Goal: Find specific page/section: Find specific page/section

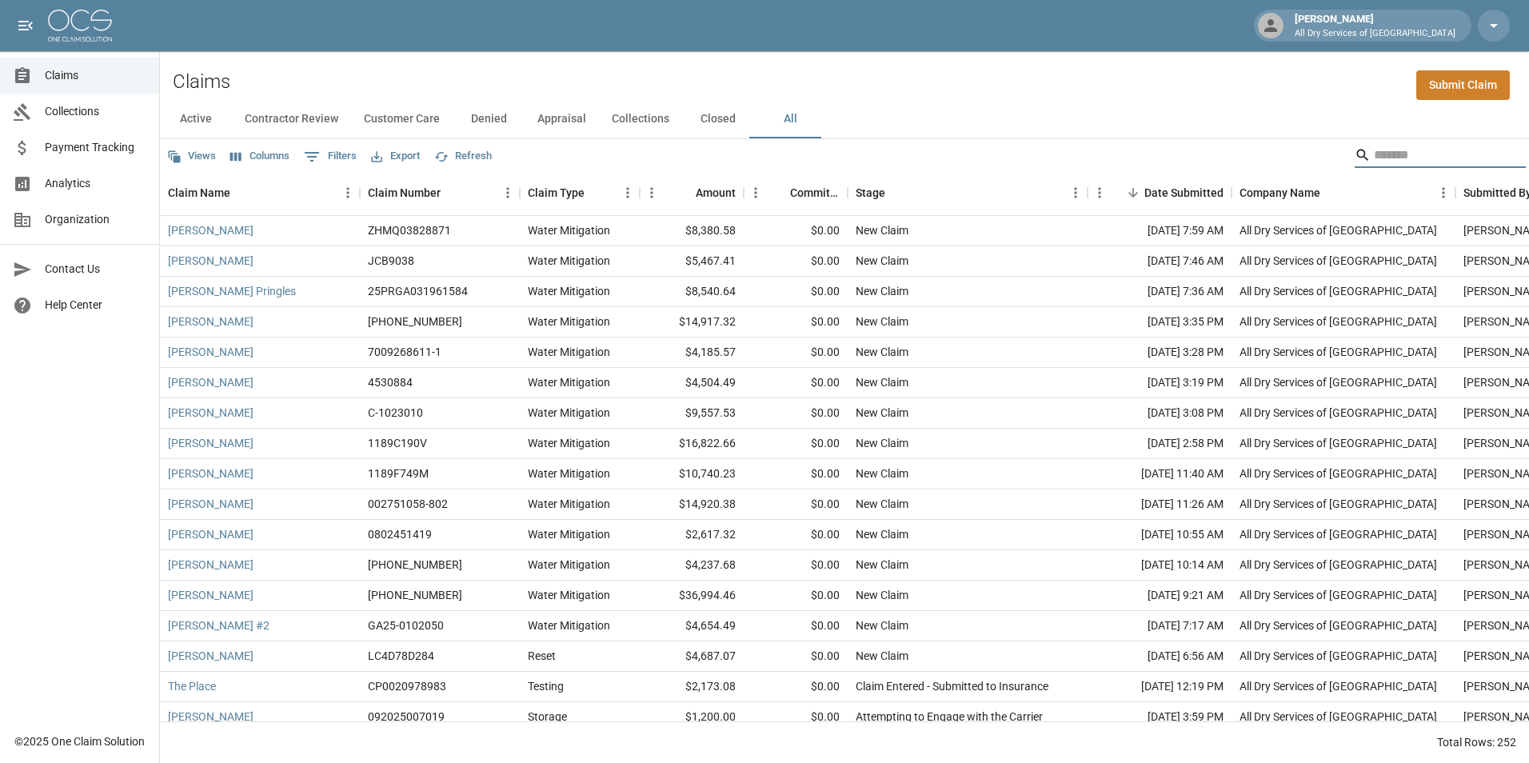
click at [1409, 154] on input "Search" at bounding box center [1438, 155] width 128 height 26
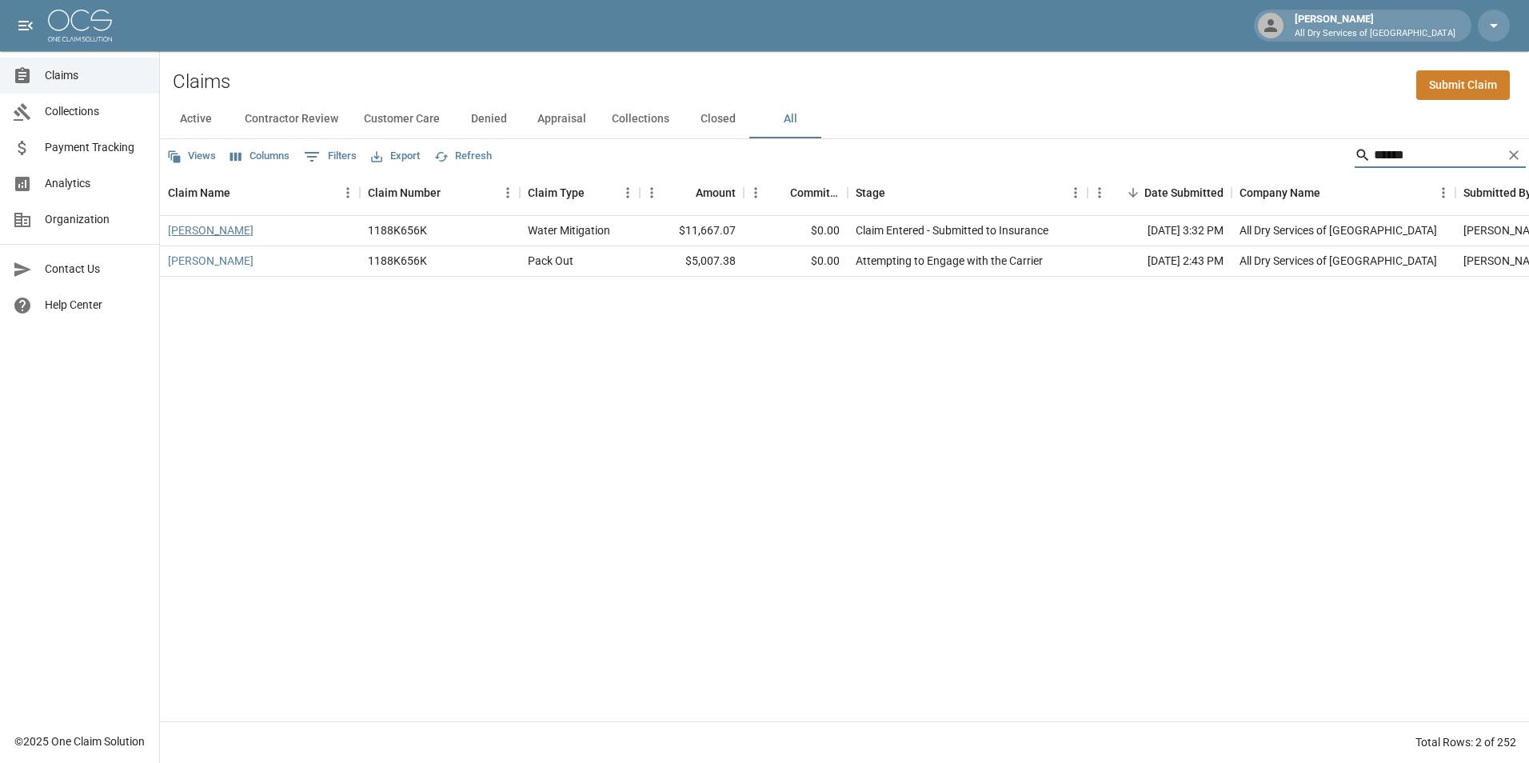
type input "******"
click at [230, 234] on link "[PERSON_NAME]" at bounding box center [211, 230] width 86 height 16
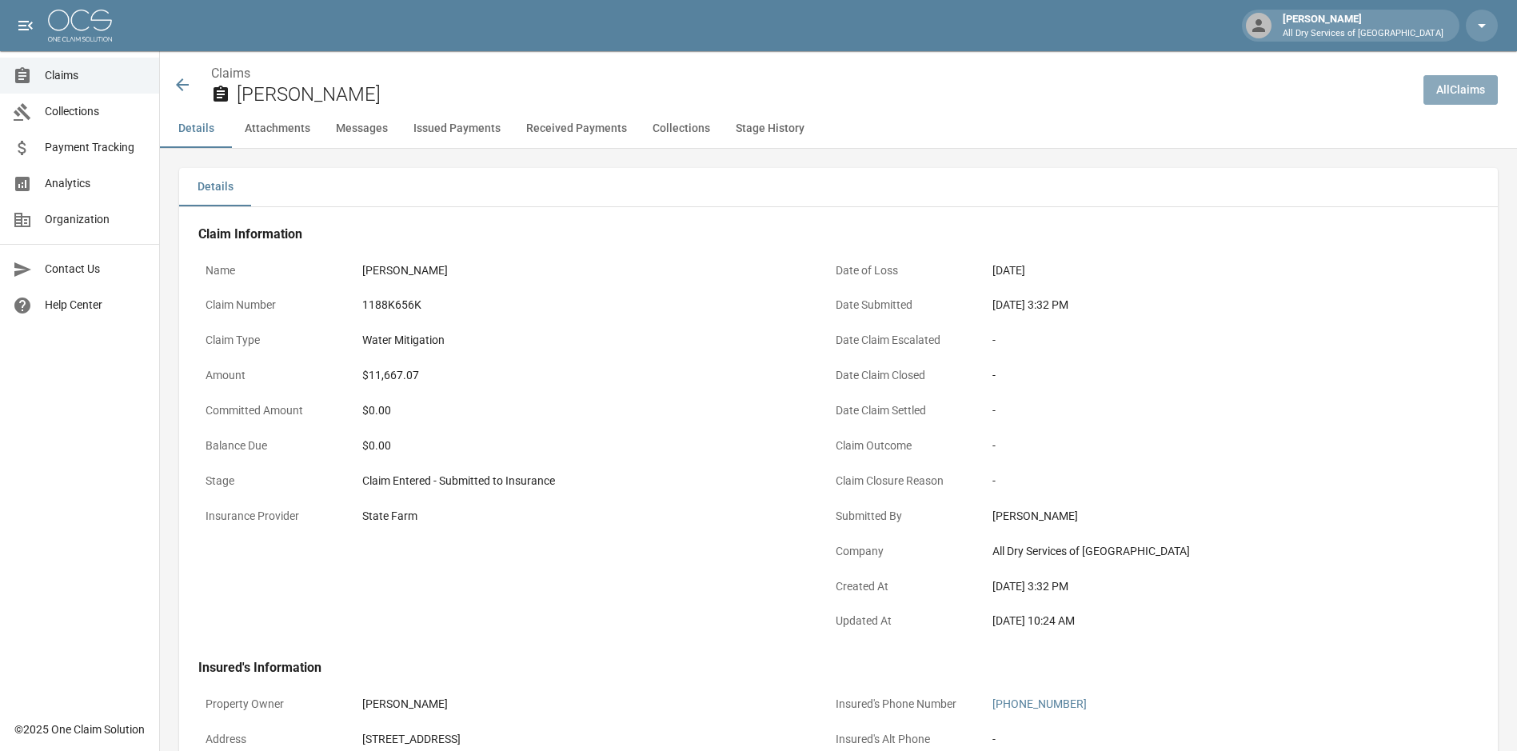
click at [1474, 89] on link "All Claims" at bounding box center [1460, 90] width 74 height 30
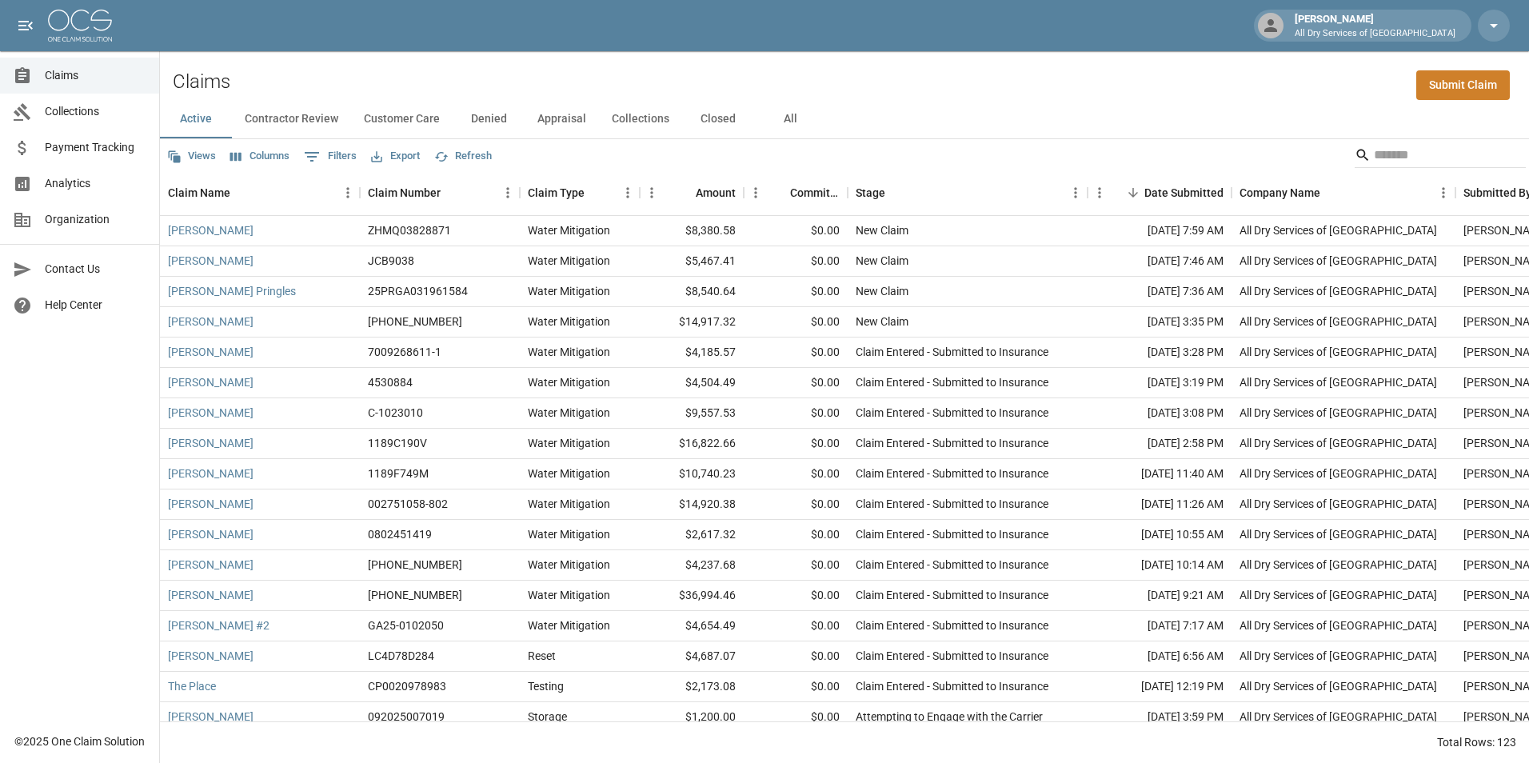
drag, startPoint x: 783, startPoint y: 118, endPoint x: 652, endPoint y: 125, distance: 131.3
click at [783, 118] on button "All" at bounding box center [790, 119] width 72 height 38
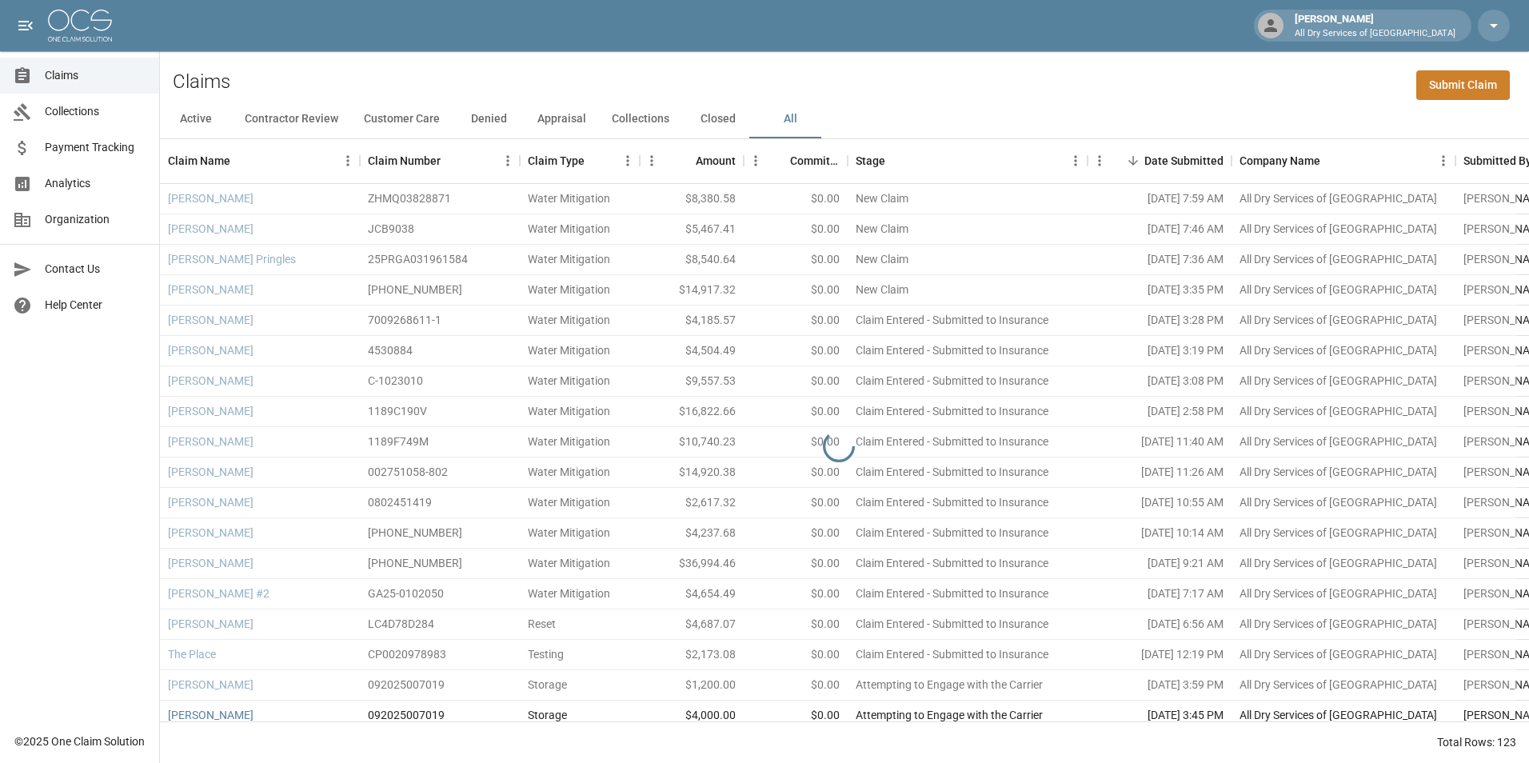
click at [81, 181] on span "Analytics" at bounding box center [96, 183] width 102 height 17
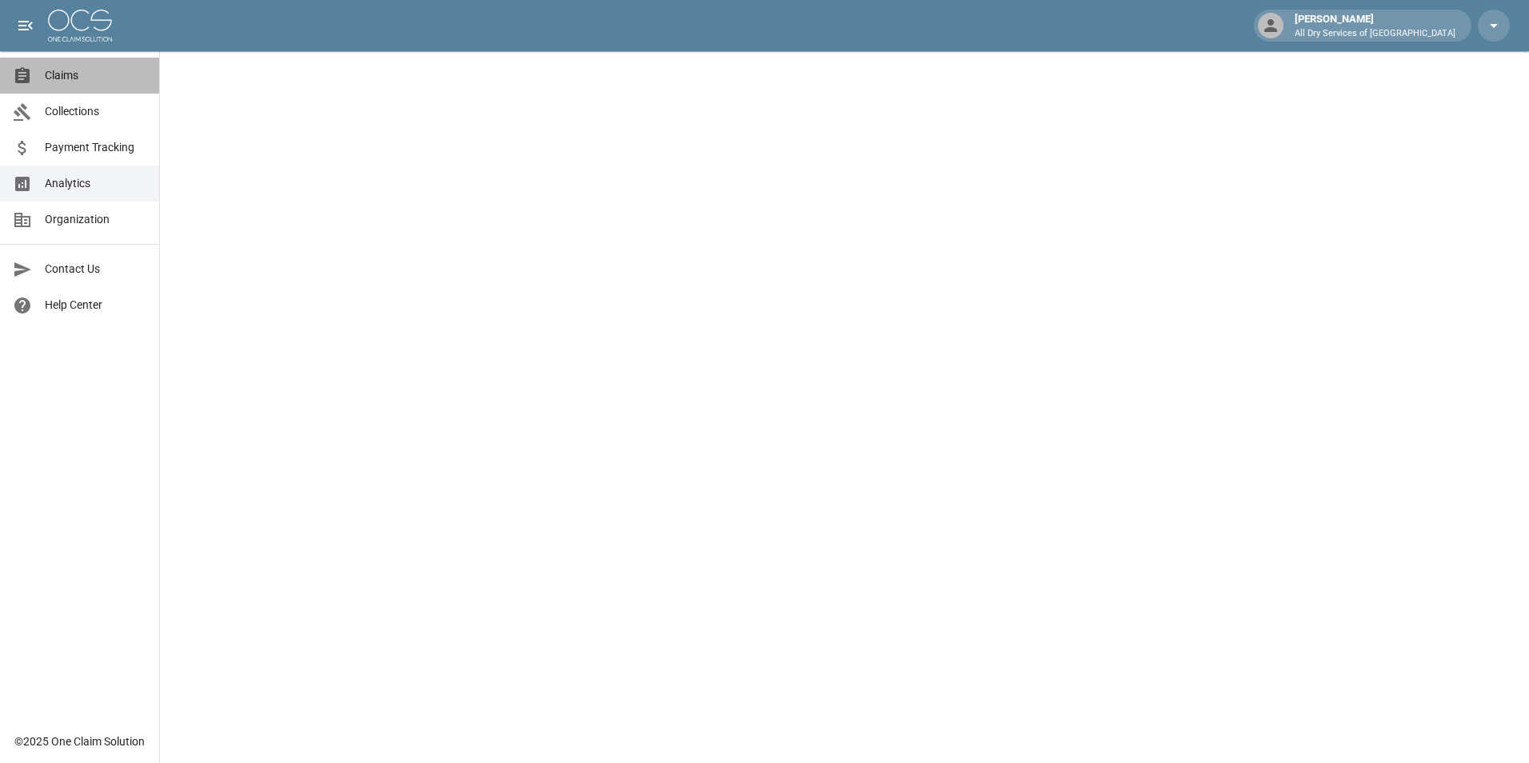
click at [70, 81] on span "Claims" at bounding box center [96, 75] width 102 height 17
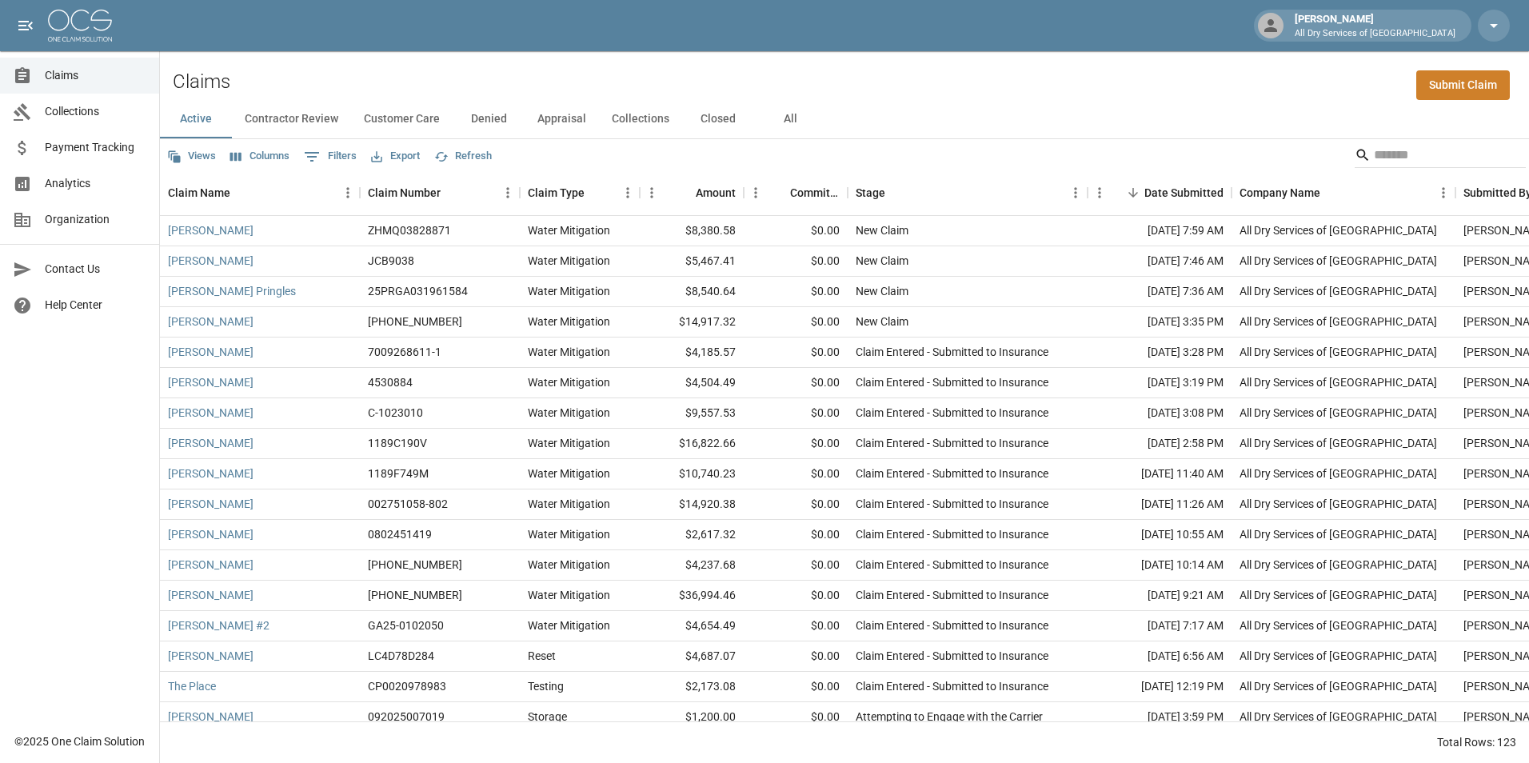
click at [787, 116] on button "All" at bounding box center [790, 119] width 72 height 38
click at [1419, 151] on input "Search" at bounding box center [1438, 155] width 128 height 26
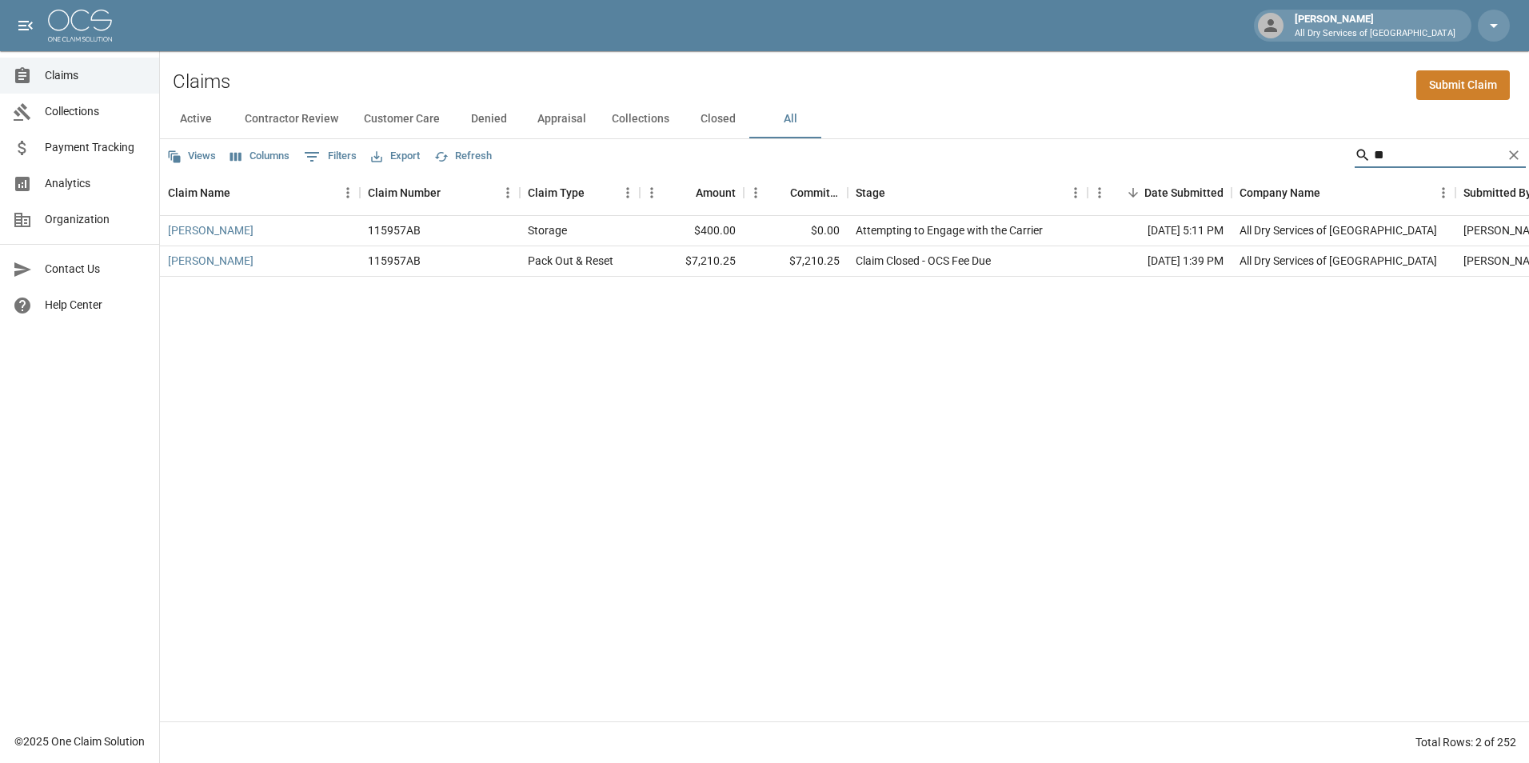
type input "*"
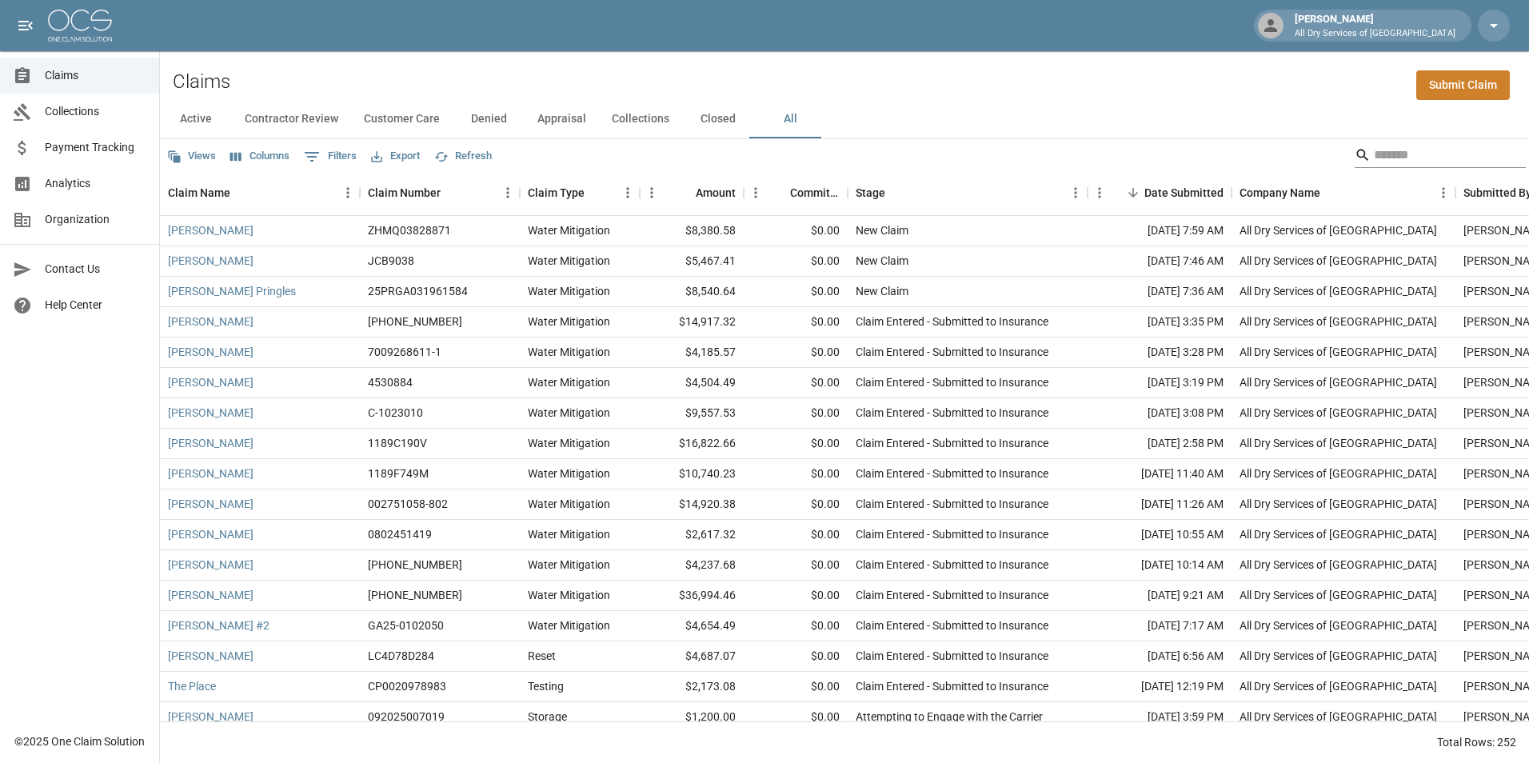
click at [1408, 152] on input "Search" at bounding box center [1438, 155] width 128 height 26
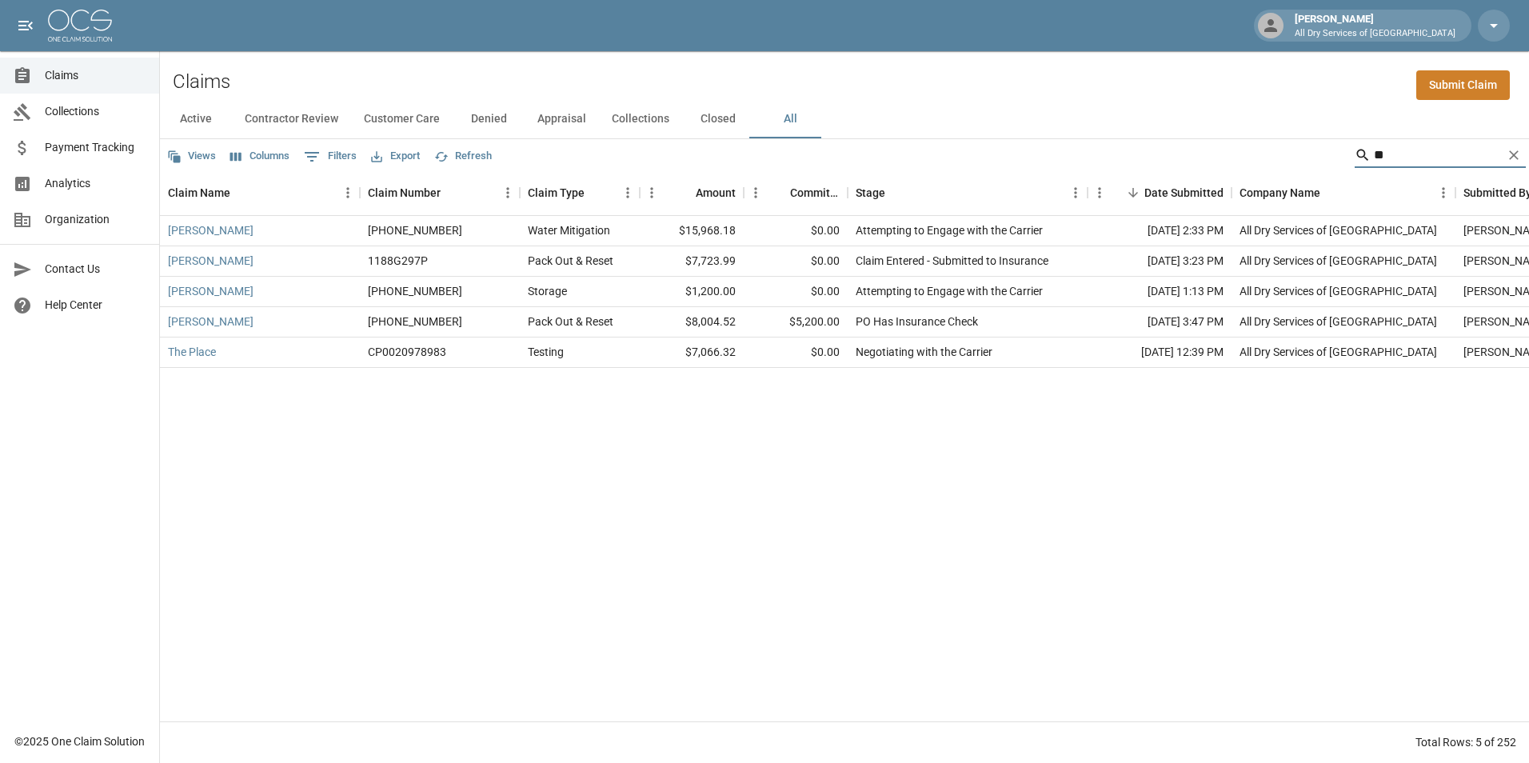
type input "*"
